Goal: Task Accomplishment & Management: Use online tool/utility

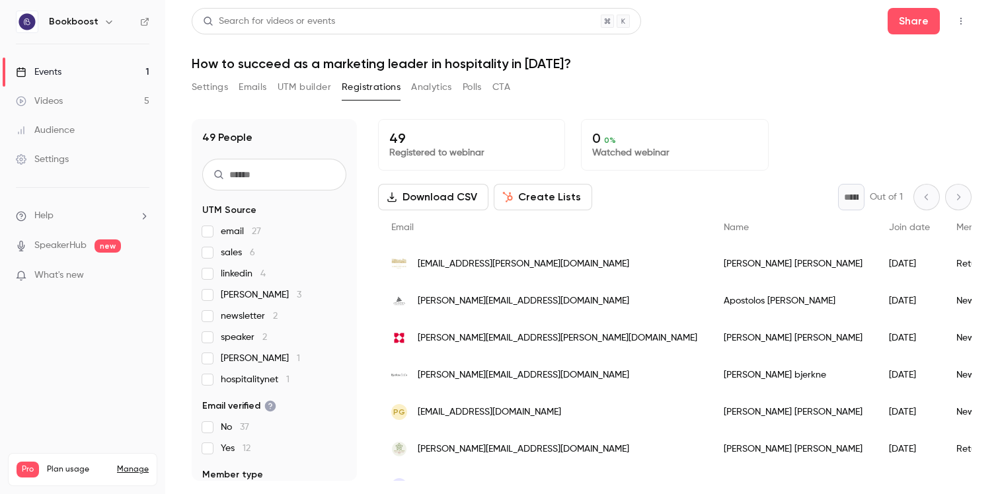
click at [304, 89] on button "UTM builder" at bounding box center [305, 87] width 54 height 21
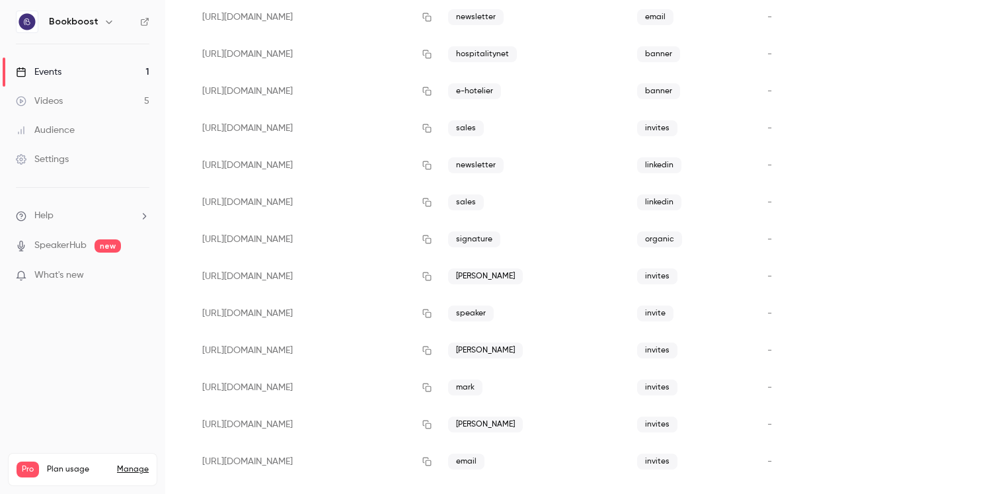
scroll to position [260, 0]
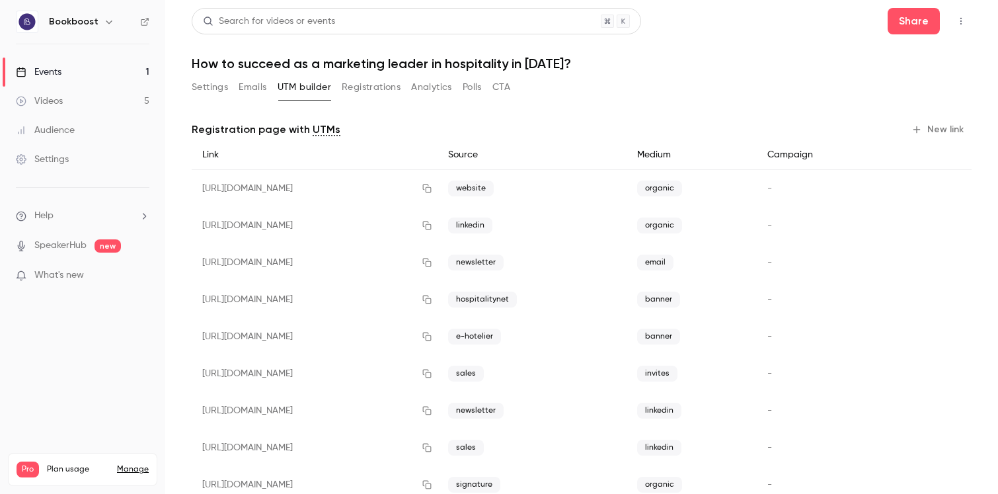
click at [385, 87] on button "Registrations" at bounding box center [371, 87] width 59 height 21
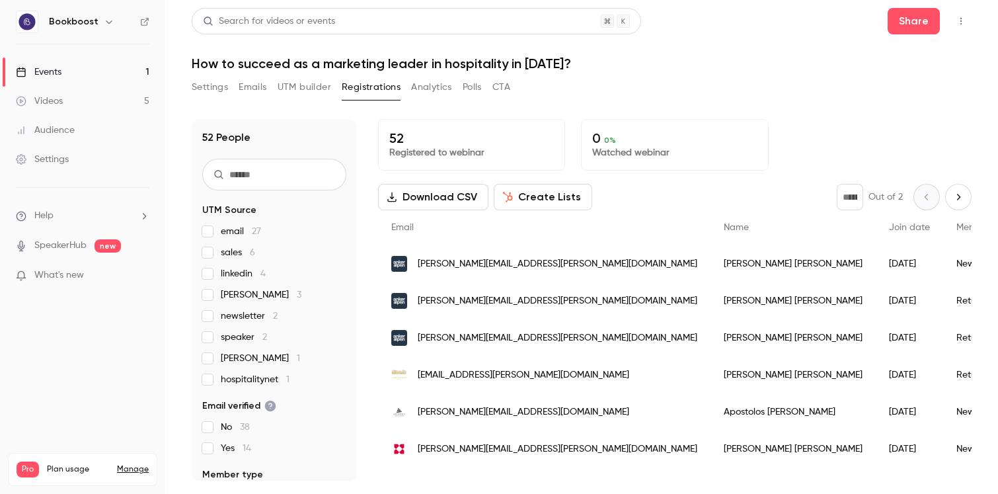
click at [317, 85] on button "UTM builder" at bounding box center [305, 87] width 54 height 21
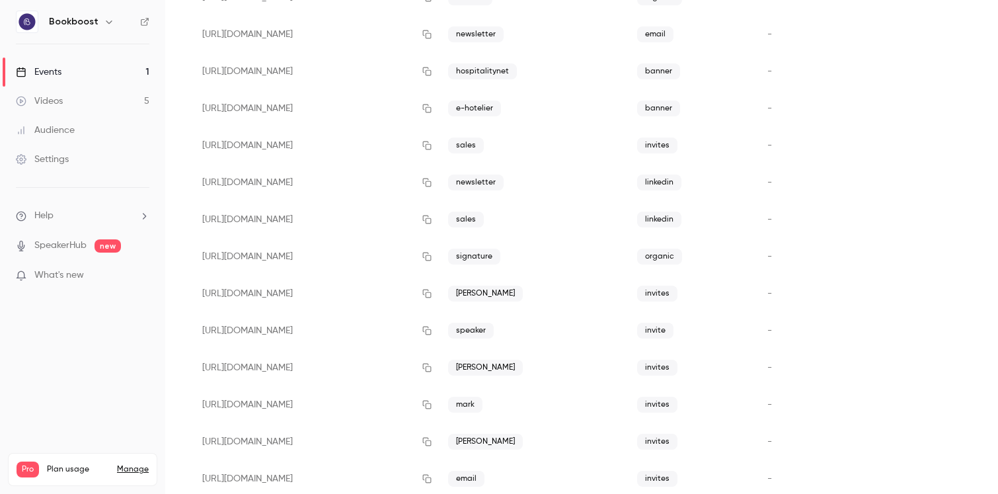
scroll to position [260, 0]
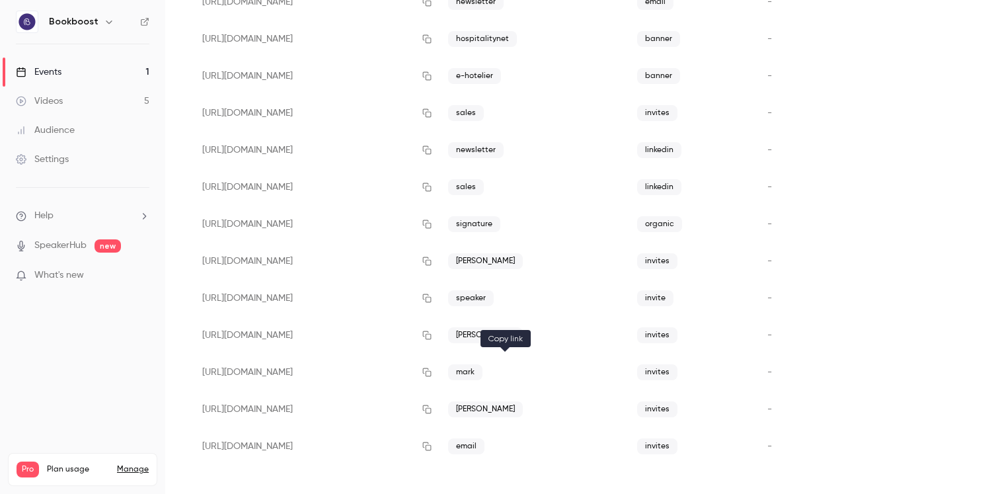
click at [432, 372] on icon "button" at bounding box center [427, 372] width 11 height 9
